Goal: Information Seeking & Learning: Learn about a topic

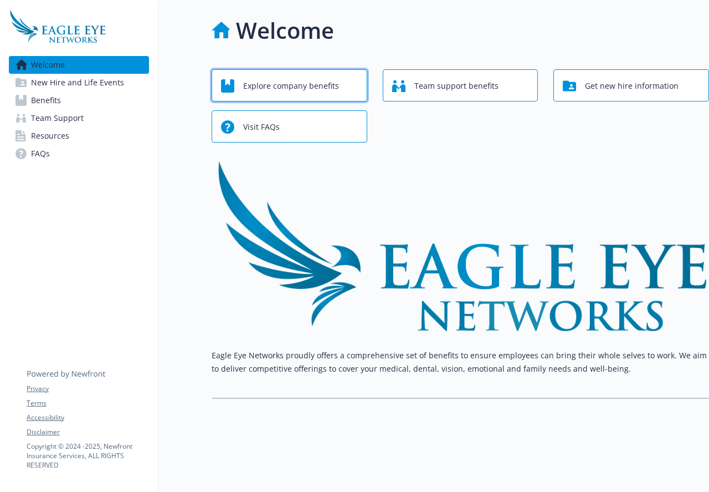
click at [282, 89] on span "Explore company benefits" at bounding box center [291, 85] width 96 height 21
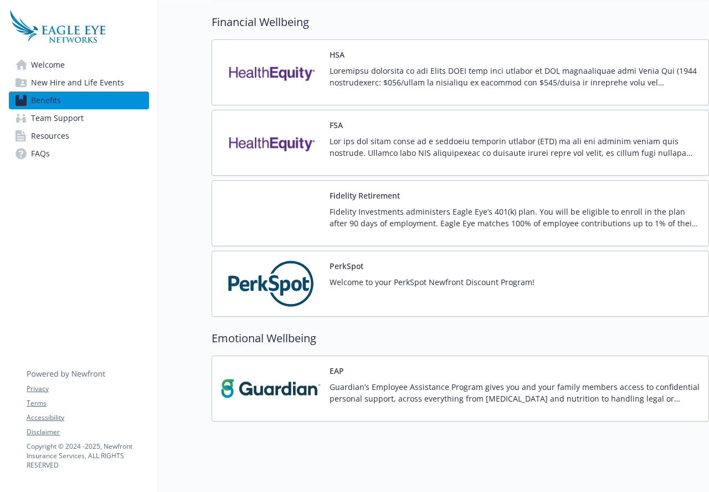
scroll to position [1003, 0]
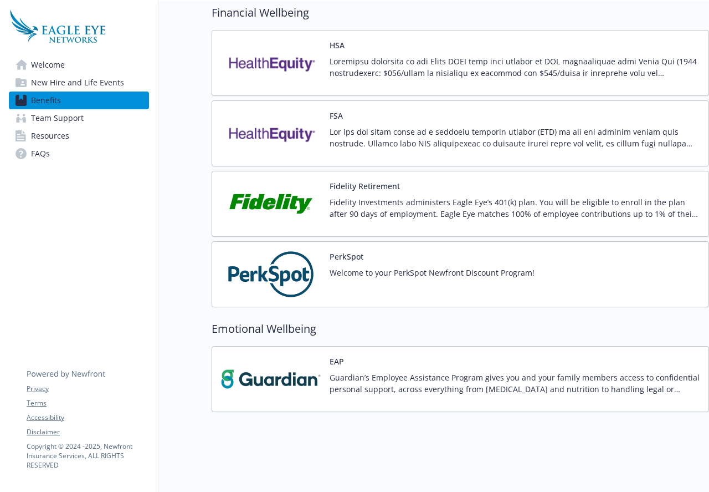
click at [344, 201] on p "Fidelity Investments administers Eagle Eye’s 401(k) plan. You will be eligible …" at bounding box center [515, 207] width 370 height 23
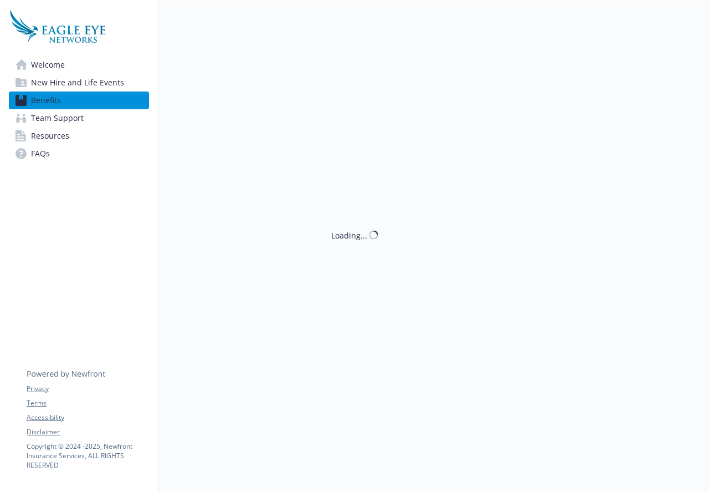
scroll to position [1, 0]
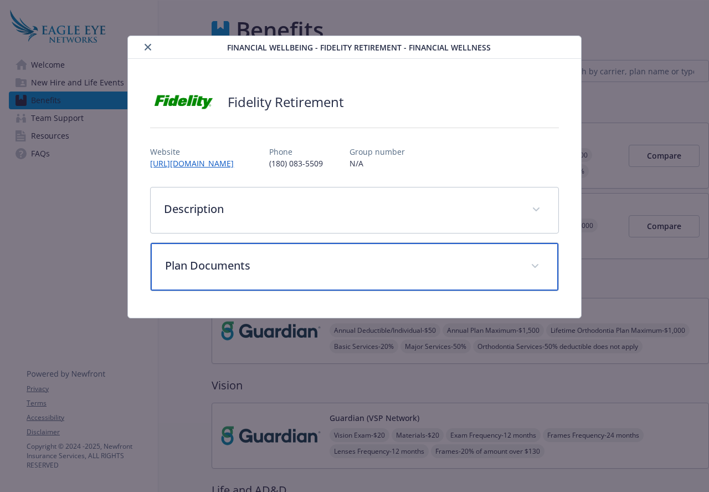
click at [502, 272] on p "Plan Documents" at bounding box center [341, 265] width 352 height 17
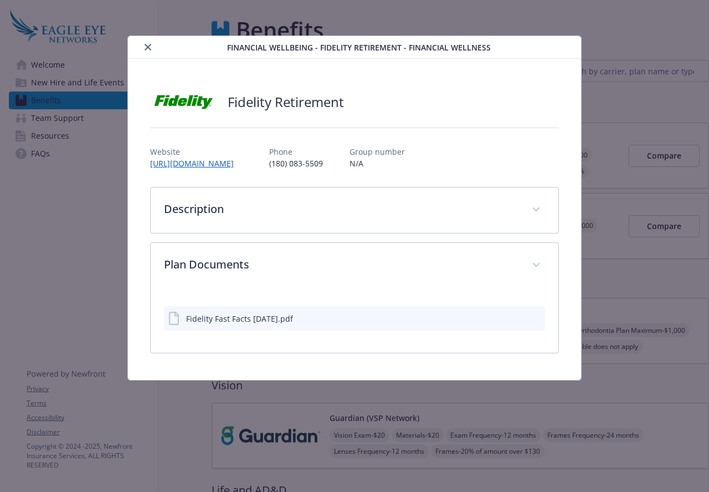
click at [241, 319] on div "Fidelity Fast Facts [DATE].pdf" at bounding box center [239, 319] width 107 height 12
click at [535, 315] on icon "preview file" at bounding box center [535, 318] width 10 height 8
click at [629, 32] on div "Financial Wellbeing - Fidelity Retirement - Financial Wellness Fidelity Retirem…" at bounding box center [354, 246] width 709 height 492
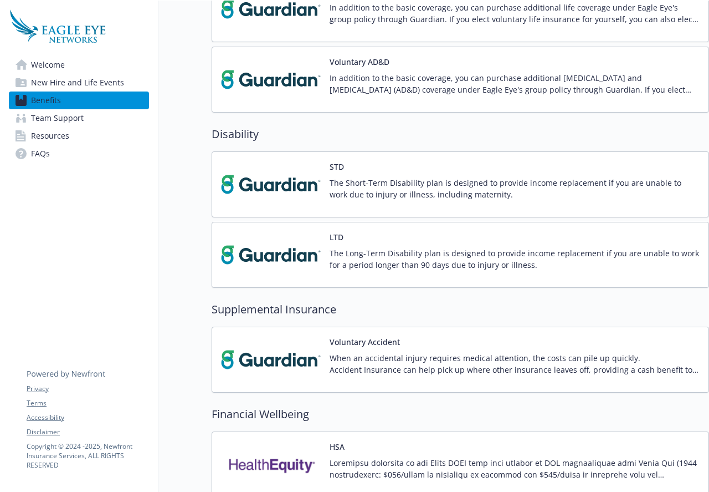
scroll to position [498, 0]
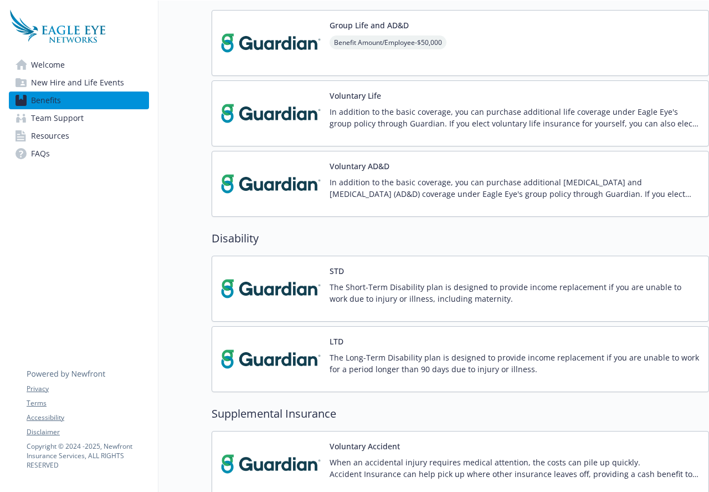
click at [53, 81] on span "New Hire and Life Events" at bounding box center [77, 83] width 93 height 18
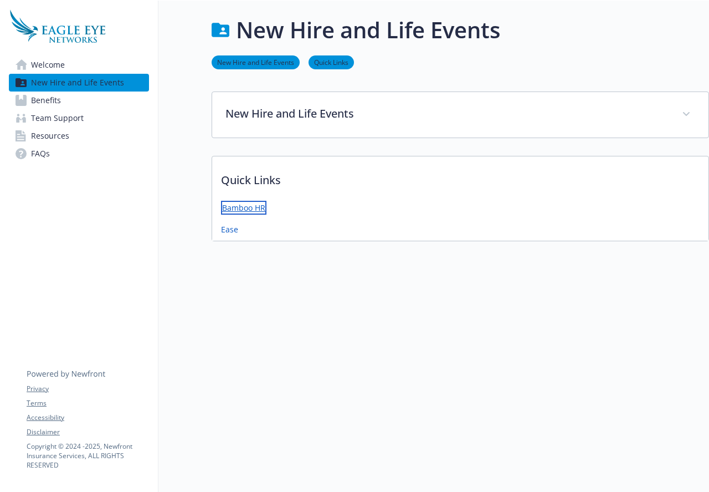
click at [239, 207] on link "Bamboo HR" at bounding box center [243, 208] width 45 height 14
click at [197, 294] on div "New Hire and Life Events New Hire and Life Events Quick Links New Hire and Life…" at bounding box center [434, 246] width 551 height 492
